Goal: Task Accomplishment & Management: Use online tool/utility

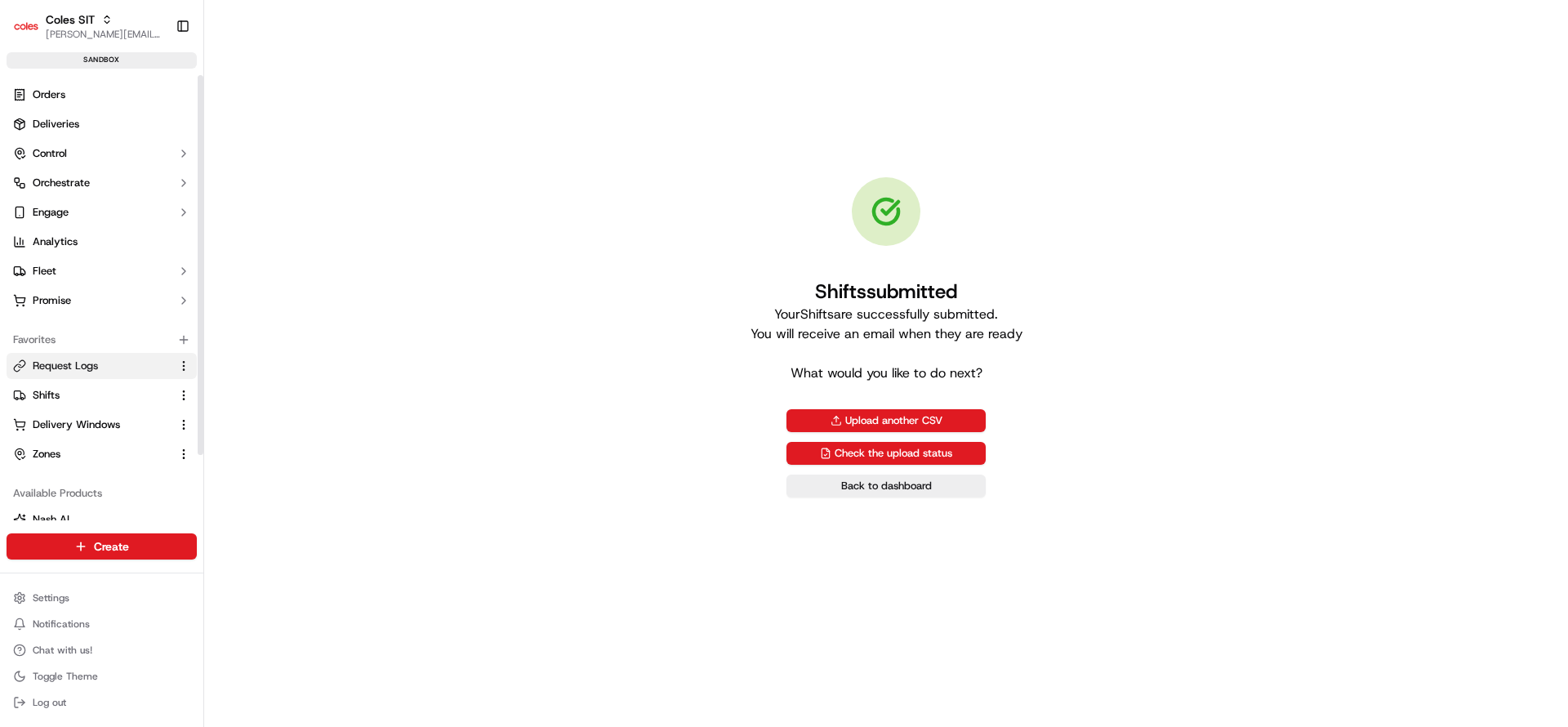
click at [76, 364] on span "Request Logs" at bounding box center [65, 366] width 66 height 14
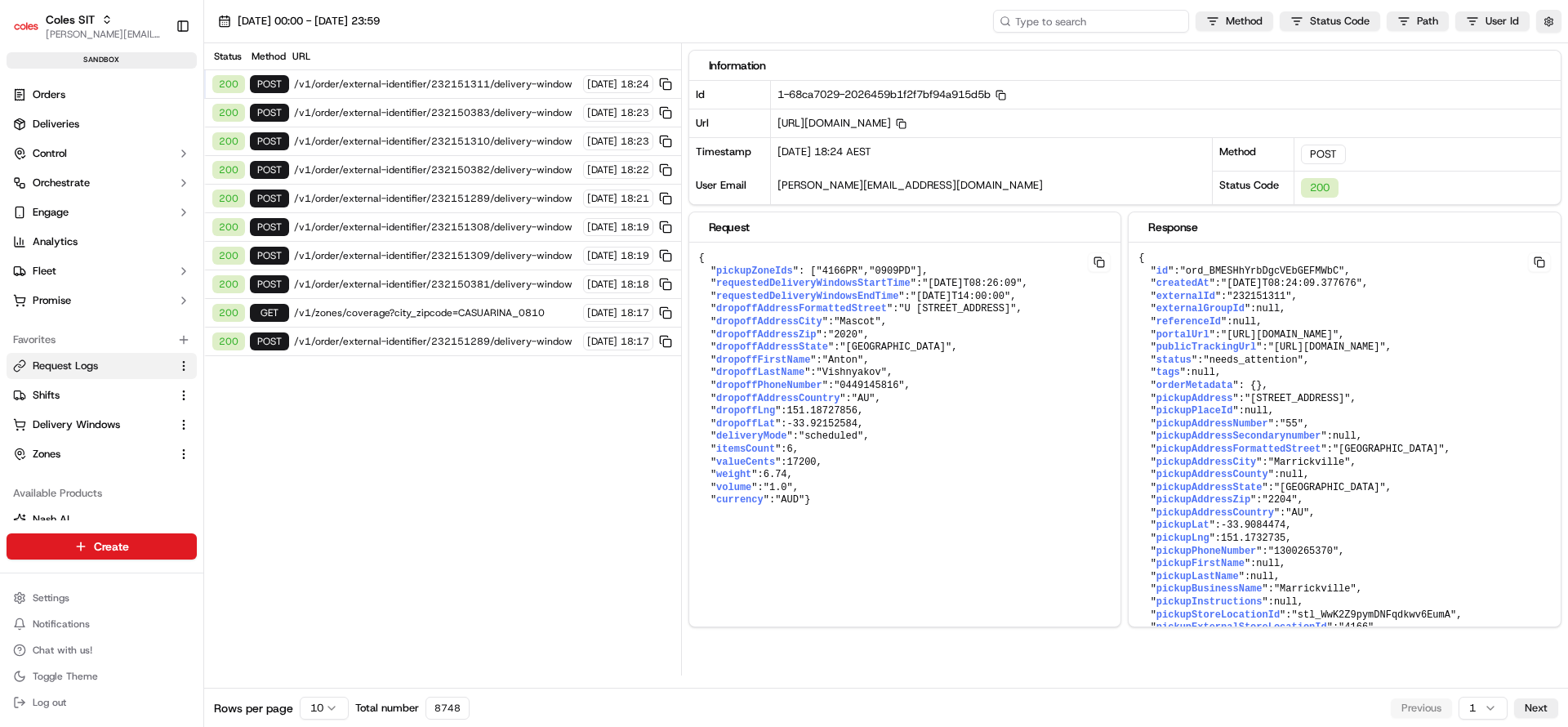
click at [1108, 21] on input at bounding box center [1091, 21] width 196 height 23
paste input "1-68ca6c1e-6203480d39f6f9745c7d9c0d"
type input "1-68ca6c1e-6203480d39f6f9745c7d9c0d"
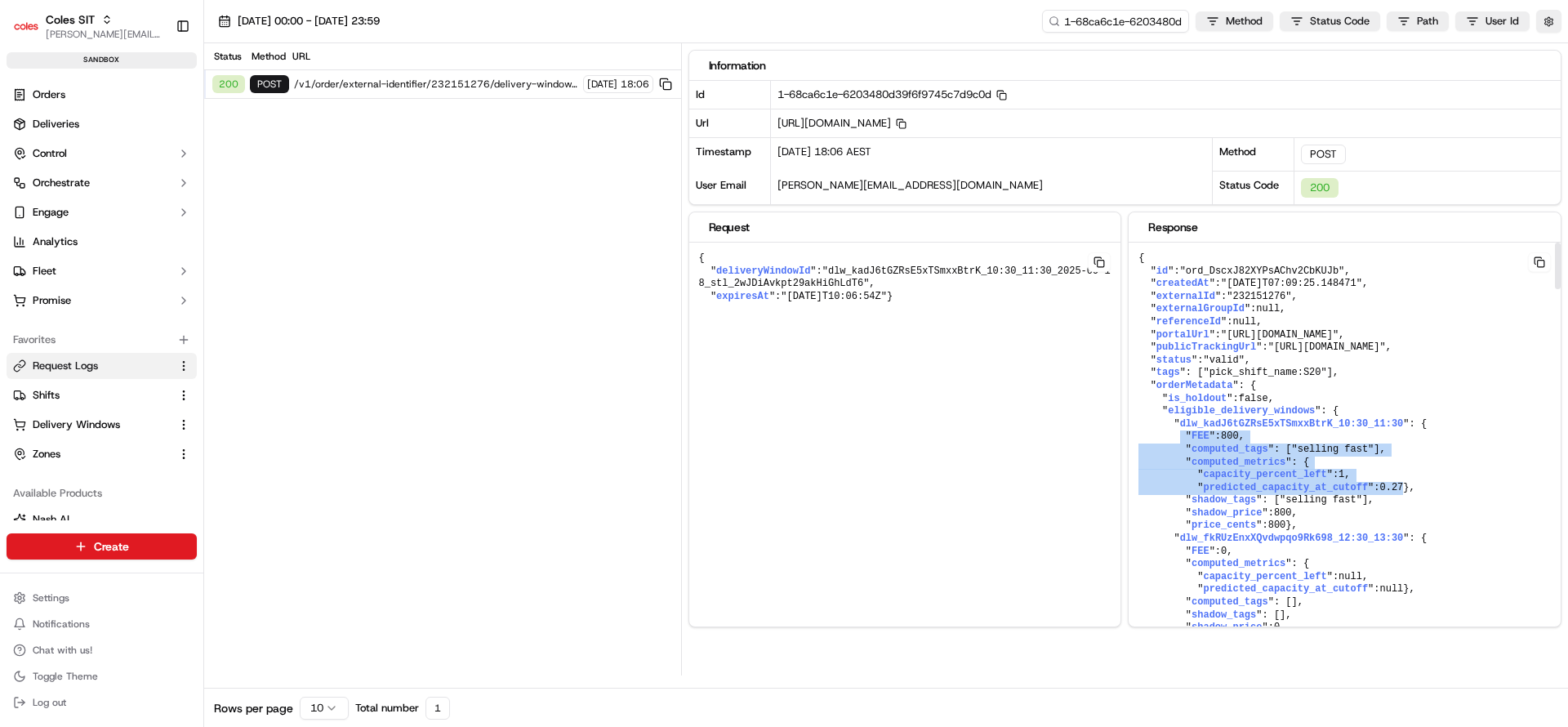
drag, startPoint x: 1179, startPoint y: 487, endPoint x: 1409, endPoint y: 559, distance: 241.0
